Goal: Task Accomplishment & Management: Use online tool/utility

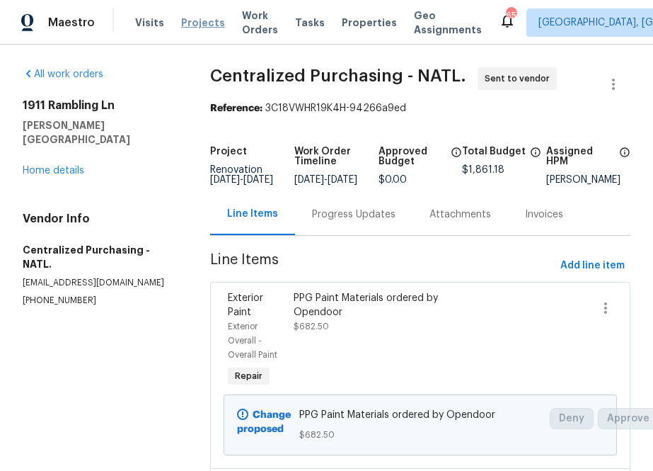
click at [188, 21] on span "Projects" at bounding box center [203, 23] width 44 height 14
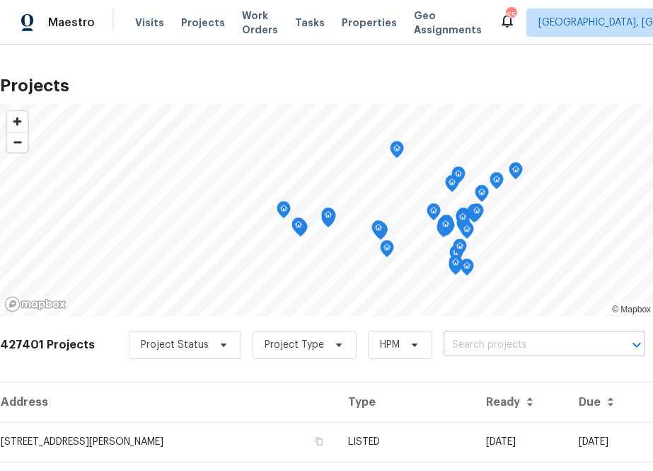
click at [469, 337] on input "text" at bounding box center [525, 345] width 162 height 22
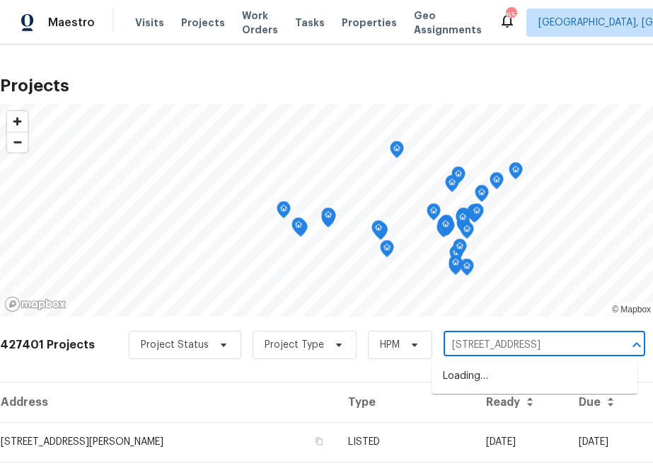
type input "[STREET_ADDRESS]"
click at [460, 379] on li "[STREET_ADDRESS]" at bounding box center [535, 376] width 206 height 23
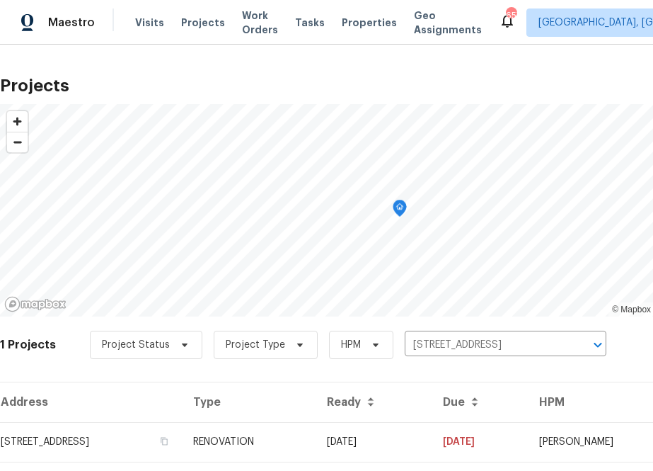
scroll to position [36, 0]
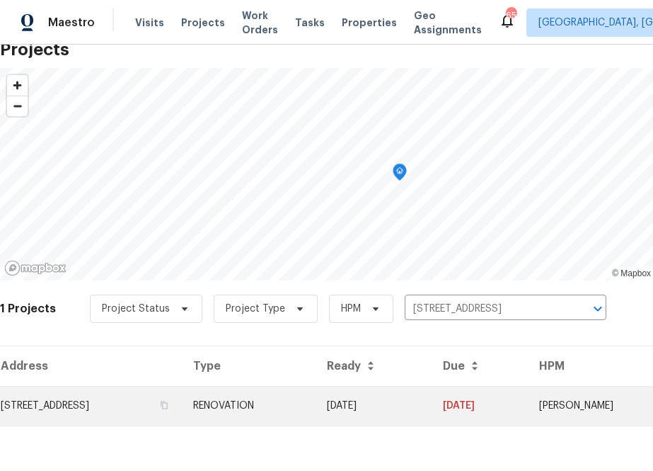
click at [131, 413] on td "[STREET_ADDRESS]" at bounding box center [91, 406] width 182 height 40
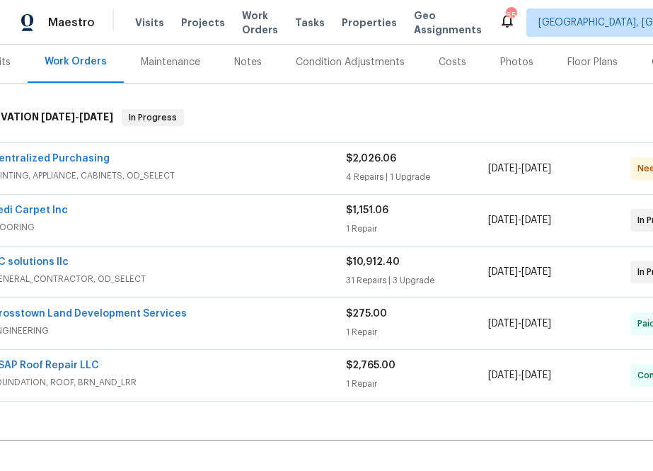
scroll to position [173, 0]
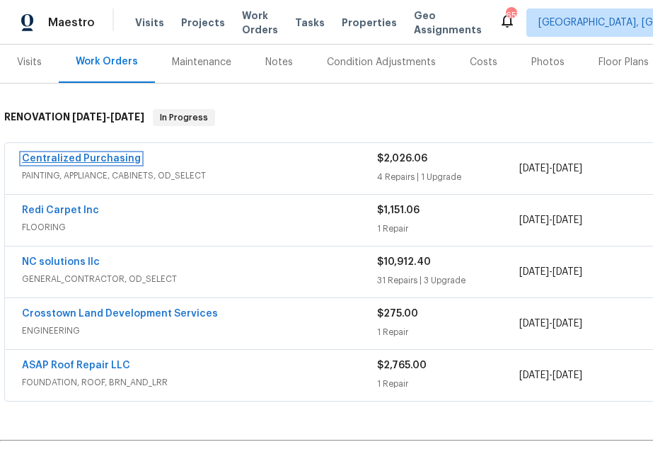
click at [95, 163] on link "Centralized Purchasing" at bounding box center [81, 159] width 119 height 10
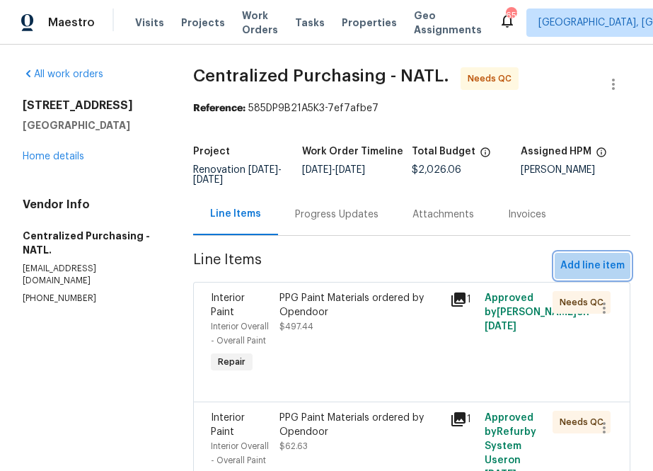
click at [593, 271] on span "Add line item" at bounding box center [593, 266] width 64 height 18
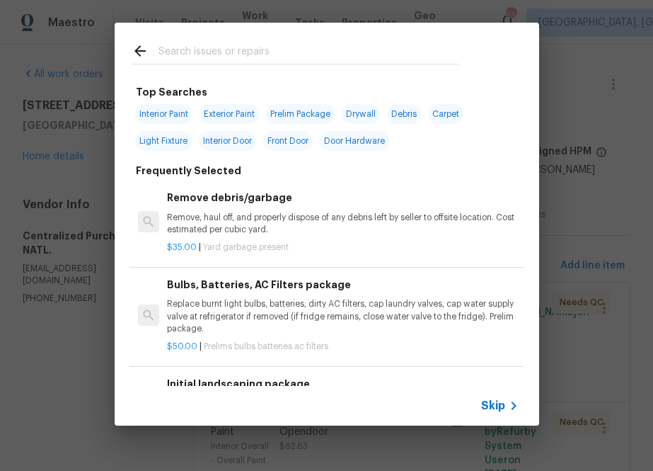
click at [490, 399] on span "Skip" at bounding box center [493, 406] width 24 height 14
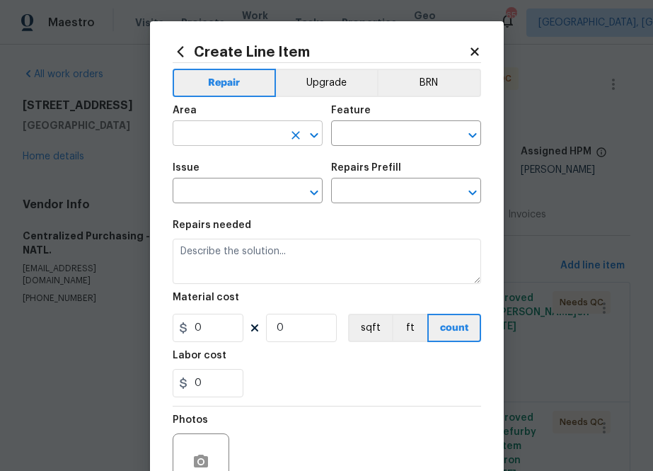
click at [231, 127] on input "text" at bounding box center [228, 135] width 110 height 22
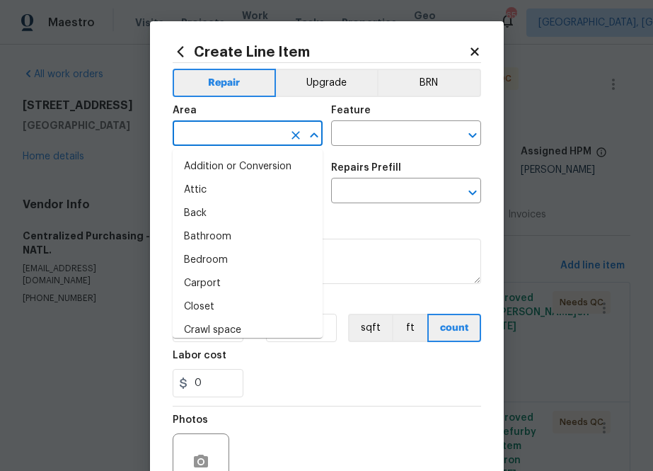
click at [188, 50] on h2 "Create Line Item" at bounding box center [321, 52] width 296 height 16
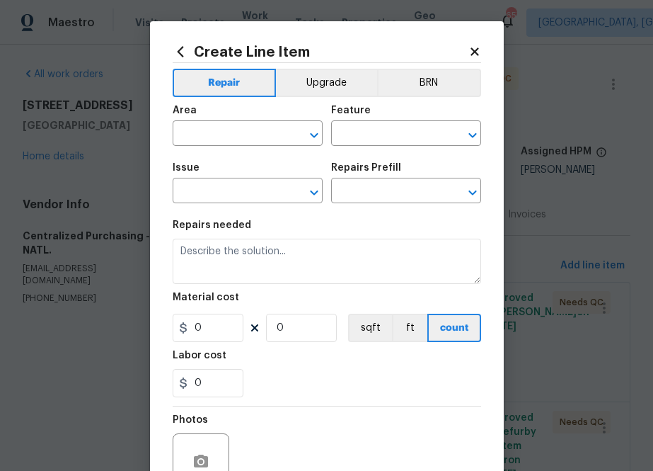
click at [181, 52] on icon at bounding box center [181, 52] width 16 height 16
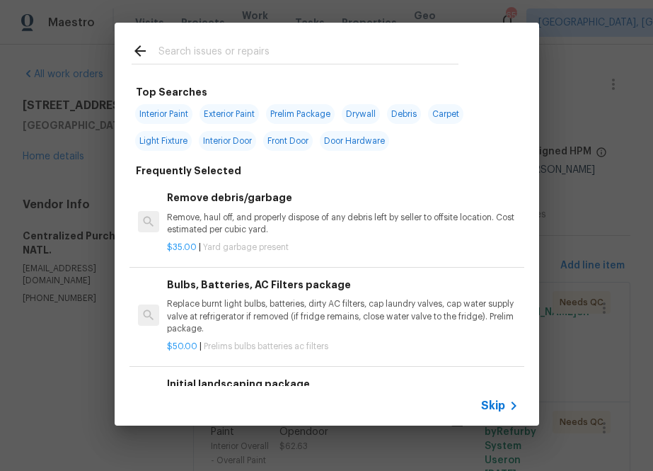
click at [231, 50] on input "text" at bounding box center [309, 52] width 300 height 21
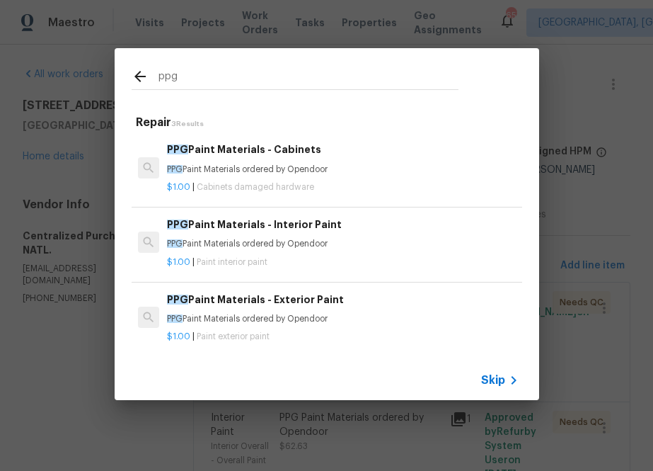
type input "ppg"
click at [311, 245] on p "PPG Paint Materials ordered by Opendoor" at bounding box center [342, 244] width 351 height 12
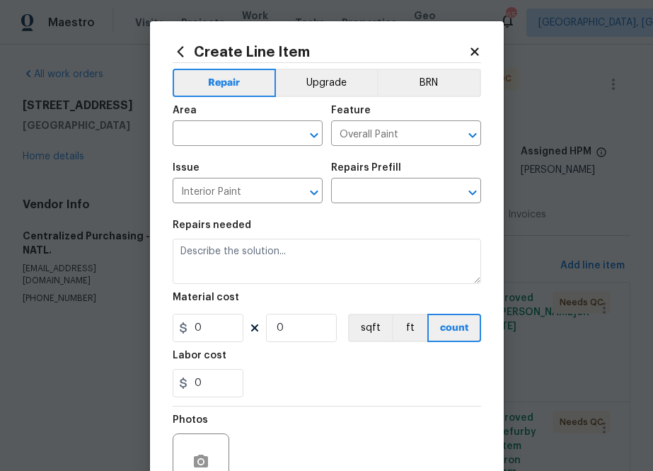
type input "PPG Paint Materials - Interior Paint $1.00"
type textarea "PPG Paint Materials ordered by Opendoor"
type input "1"
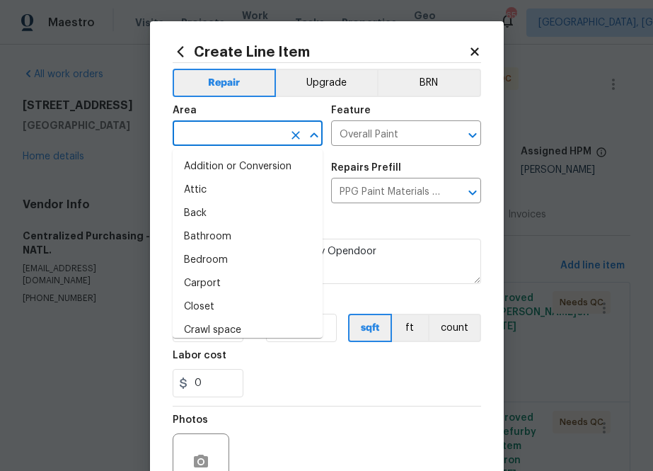
click at [246, 127] on input "text" at bounding box center [228, 135] width 110 height 22
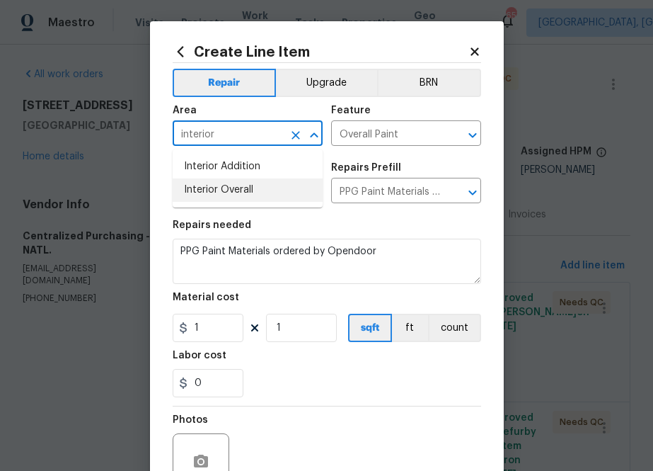
click at [221, 189] on li "Interior Overall" at bounding box center [248, 189] width 150 height 23
type input "Interior Overall"
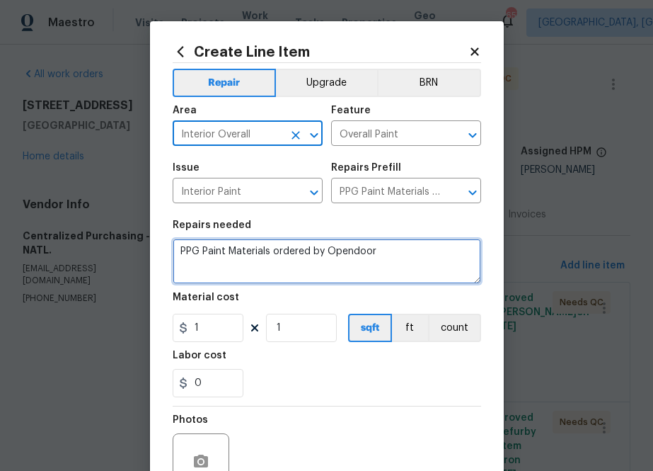
click at [220, 268] on textarea "PPG Paint Materials ordered by Opendoor" at bounding box center [327, 261] width 309 height 45
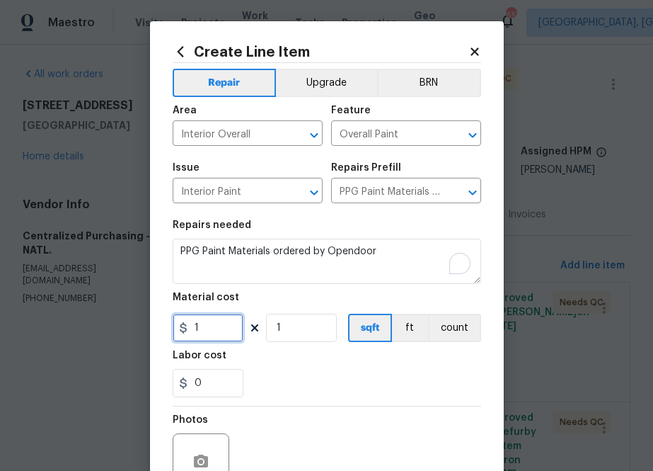
click at [200, 334] on input "1" at bounding box center [208, 328] width 71 height 28
paste input "37.6"
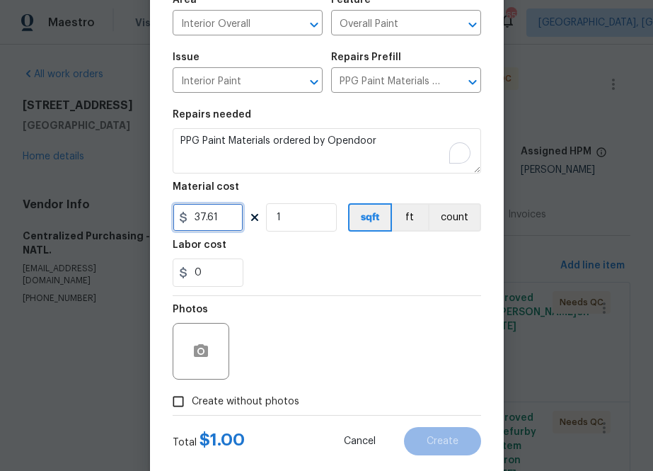
scroll to position [139, 0]
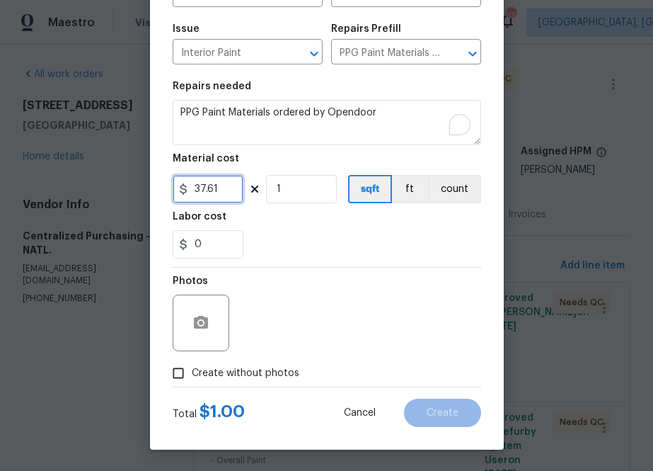
type input "37.61"
click at [255, 379] on span "Create without photos" at bounding box center [246, 373] width 108 height 15
click at [192, 379] on input "Create without photos" at bounding box center [178, 373] width 27 height 27
checkbox input "true"
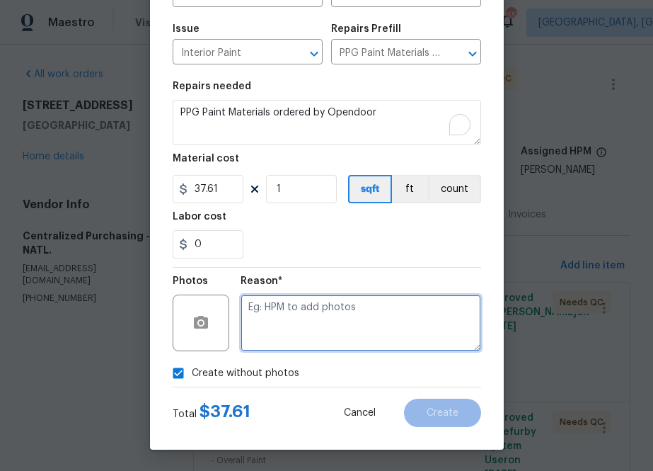
click at [292, 328] on textarea at bounding box center [361, 323] width 241 height 57
type textarea "a"
type textarea "na"
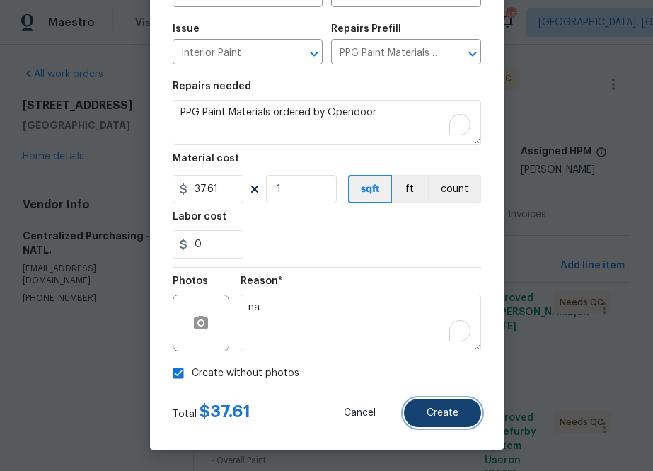
click at [445, 421] on button "Create" at bounding box center [442, 413] width 77 height 28
